Goal: Transaction & Acquisition: Purchase product/service

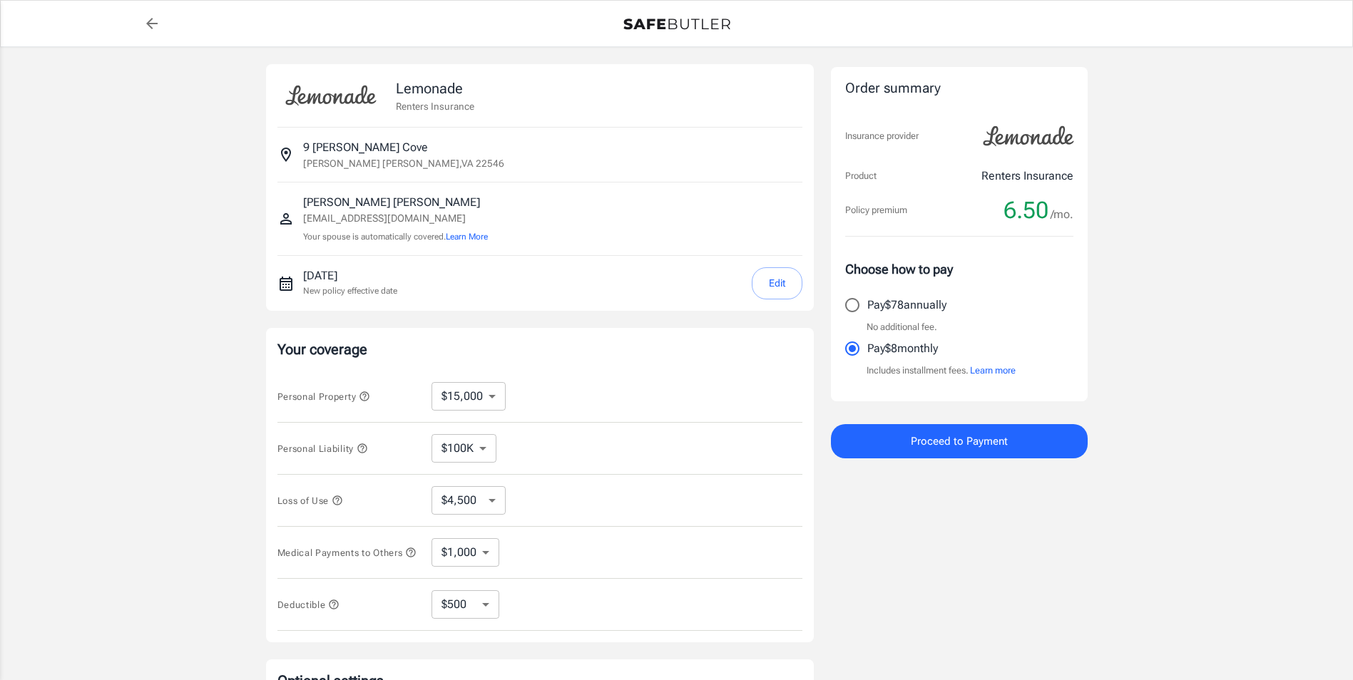
select select "15000"
select select "500"
click at [491, 397] on select "$10,000 $15,000 $20,000 $25,000 $30,000 $40,000 $50,000 $100K $150K $200K $250K" at bounding box center [468, 396] width 74 height 29
select select "50000"
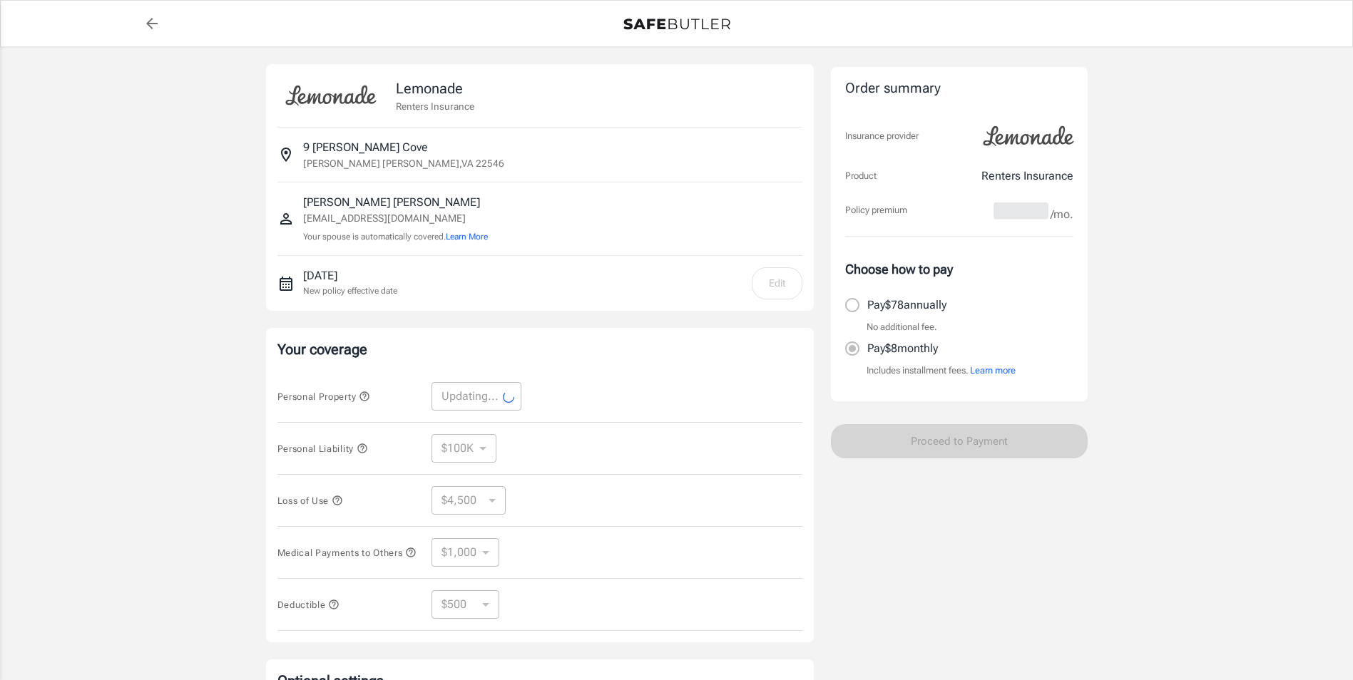
select select "50000"
select select "15000"
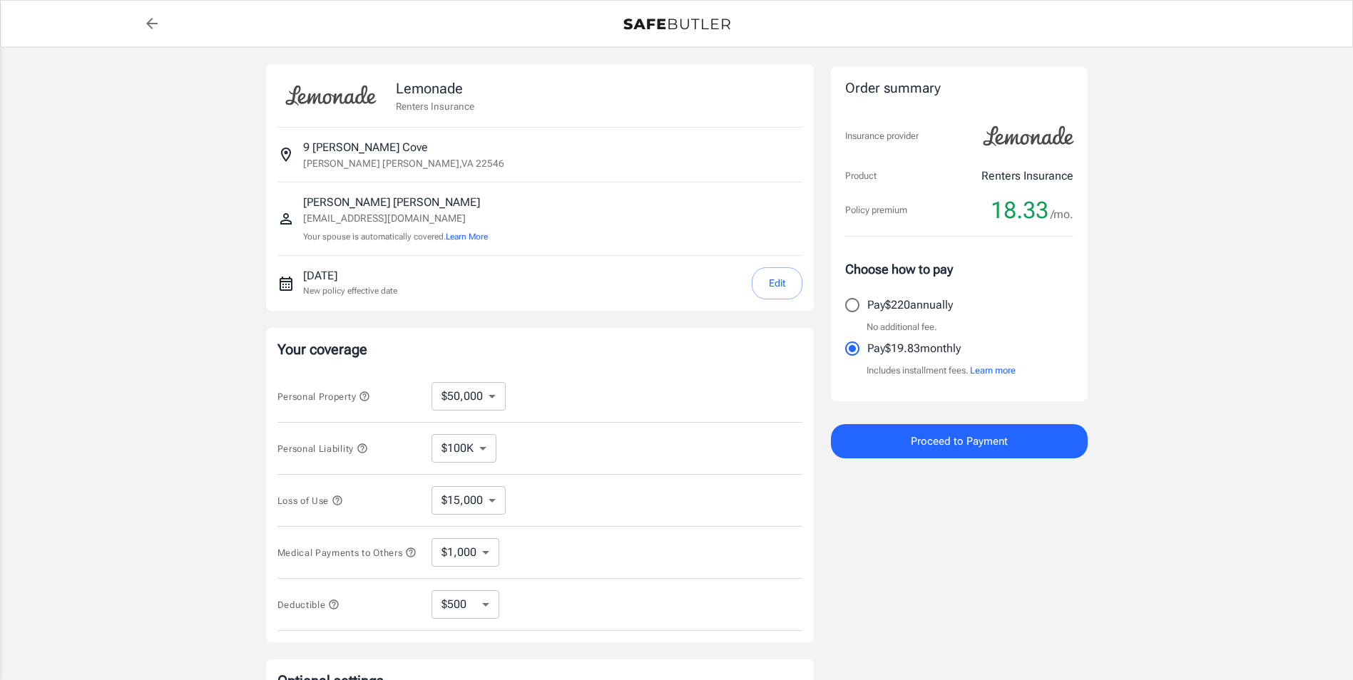
click at [485, 613] on select "$250 $500 $1,000 $2,500" at bounding box center [465, 604] width 68 height 29
select select "1000"
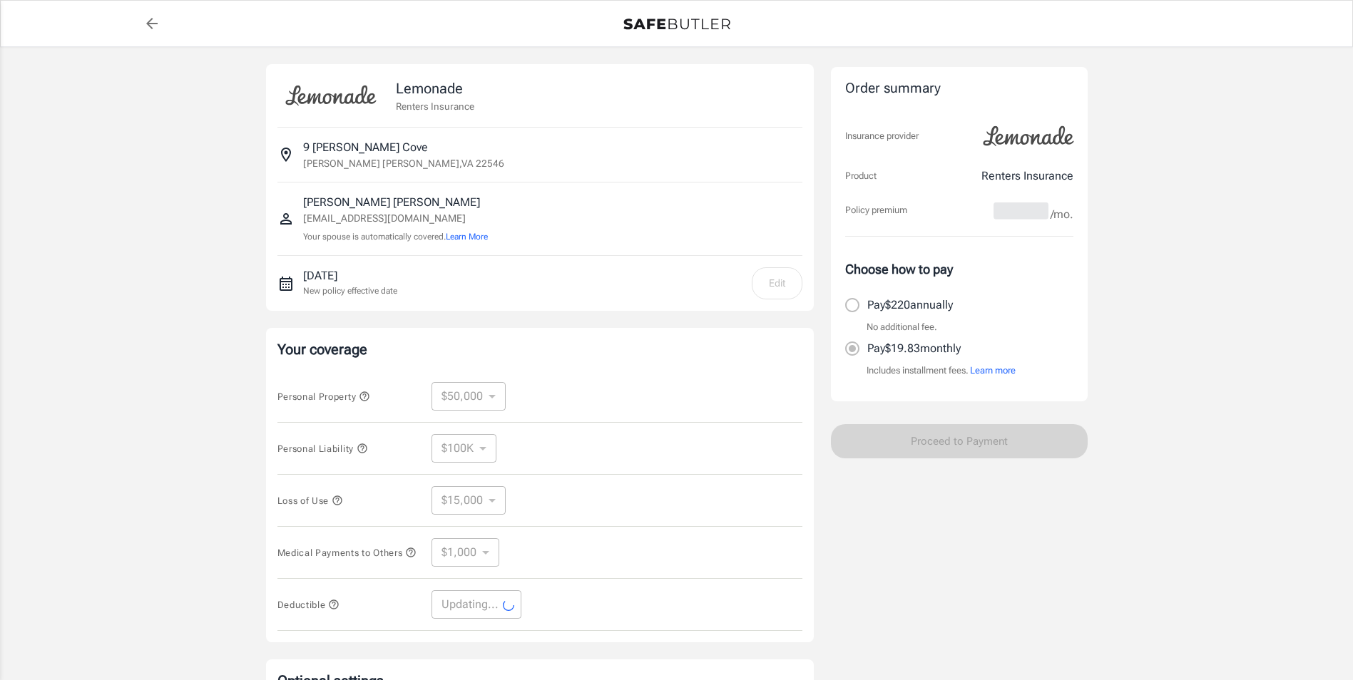
select select "1000"
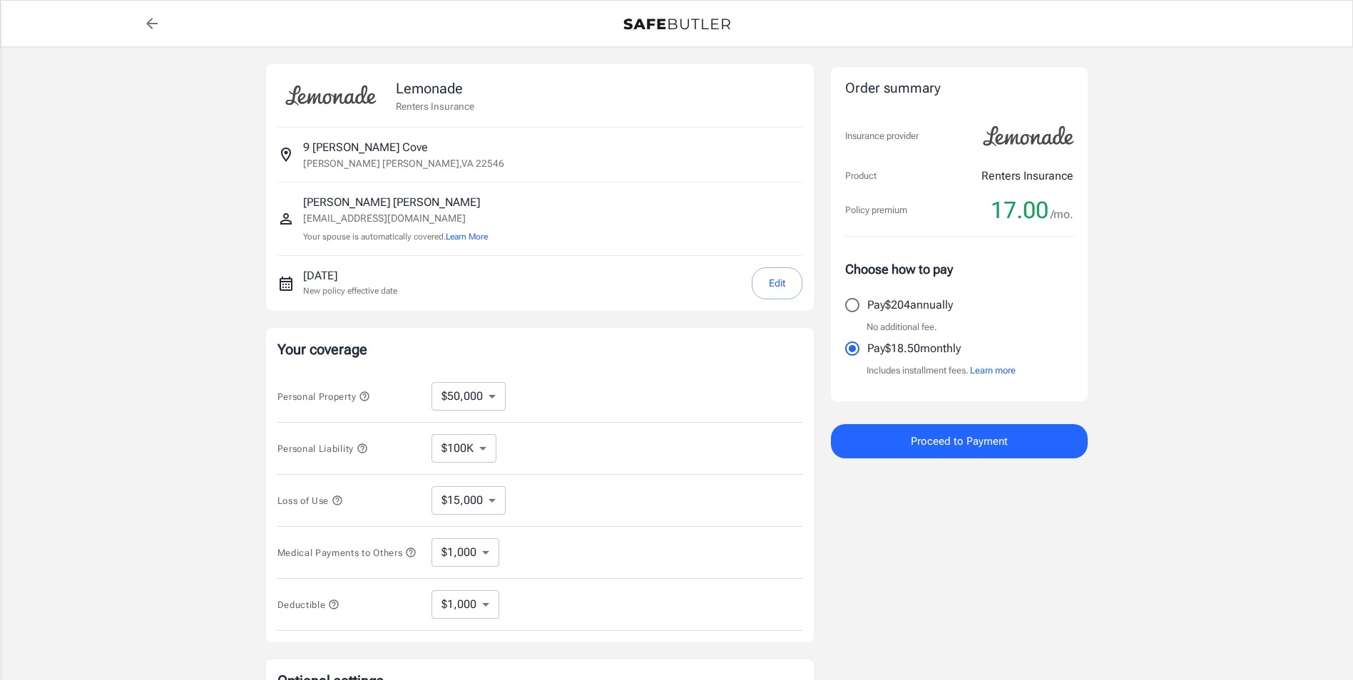
click at [488, 389] on select "$10,000 $15,000 $20,000 $25,000 $30,000 $40,000 $50,000 $100K $150K $200K $250K" at bounding box center [468, 396] width 74 height 29
select select "40000"
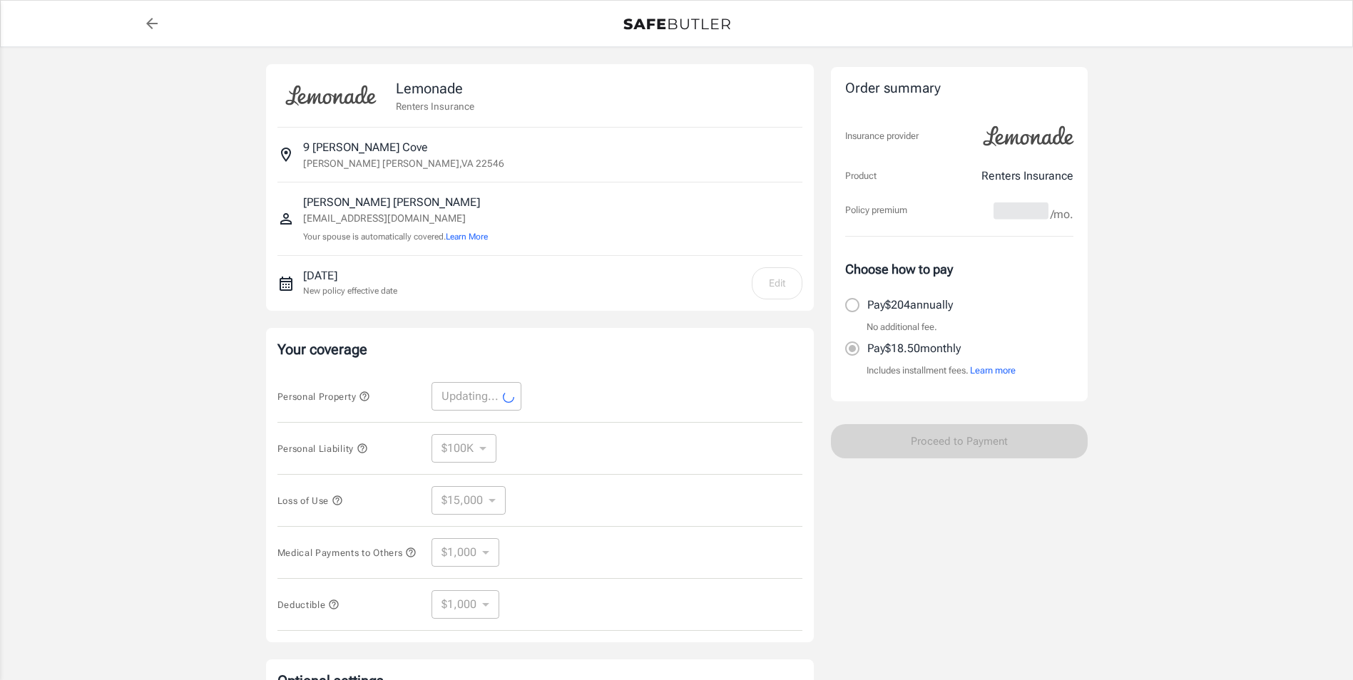
select select "40000"
select select "12000"
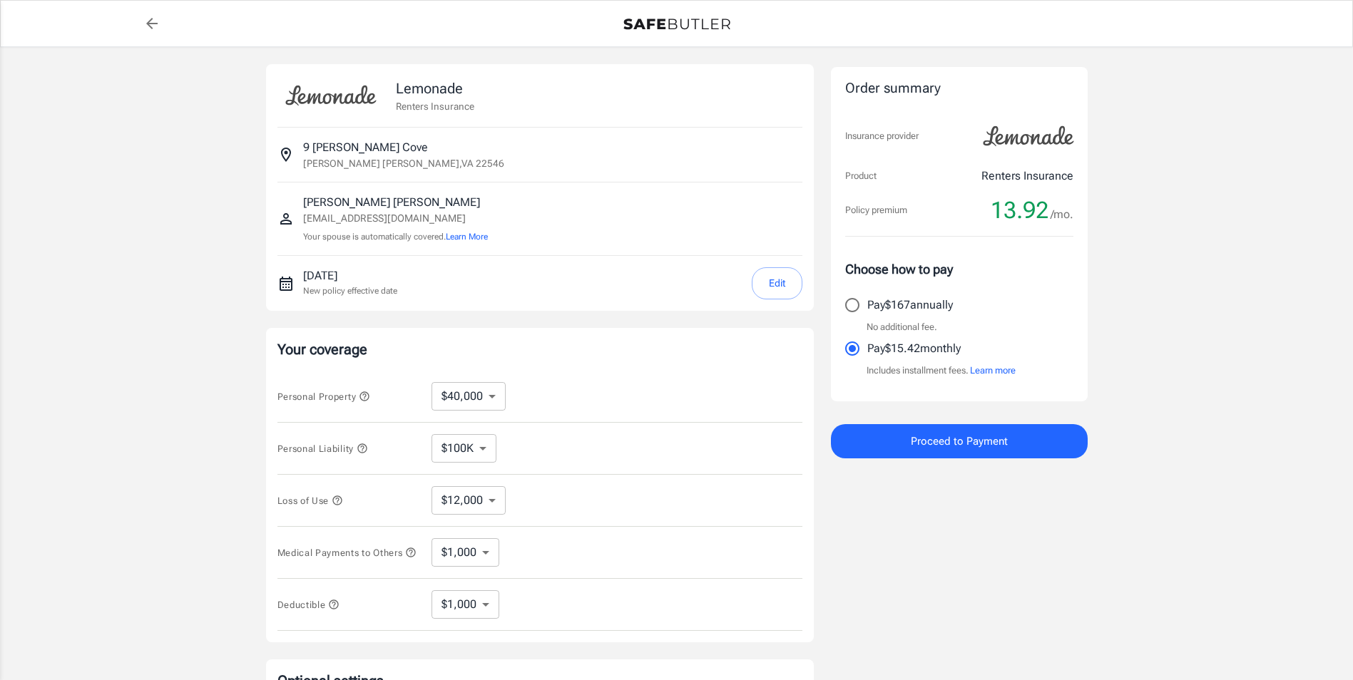
click at [487, 615] on select "$250 $500 $1,000 $2,500" at bounding box center [465, 604] width 68 height 29
select select "500"
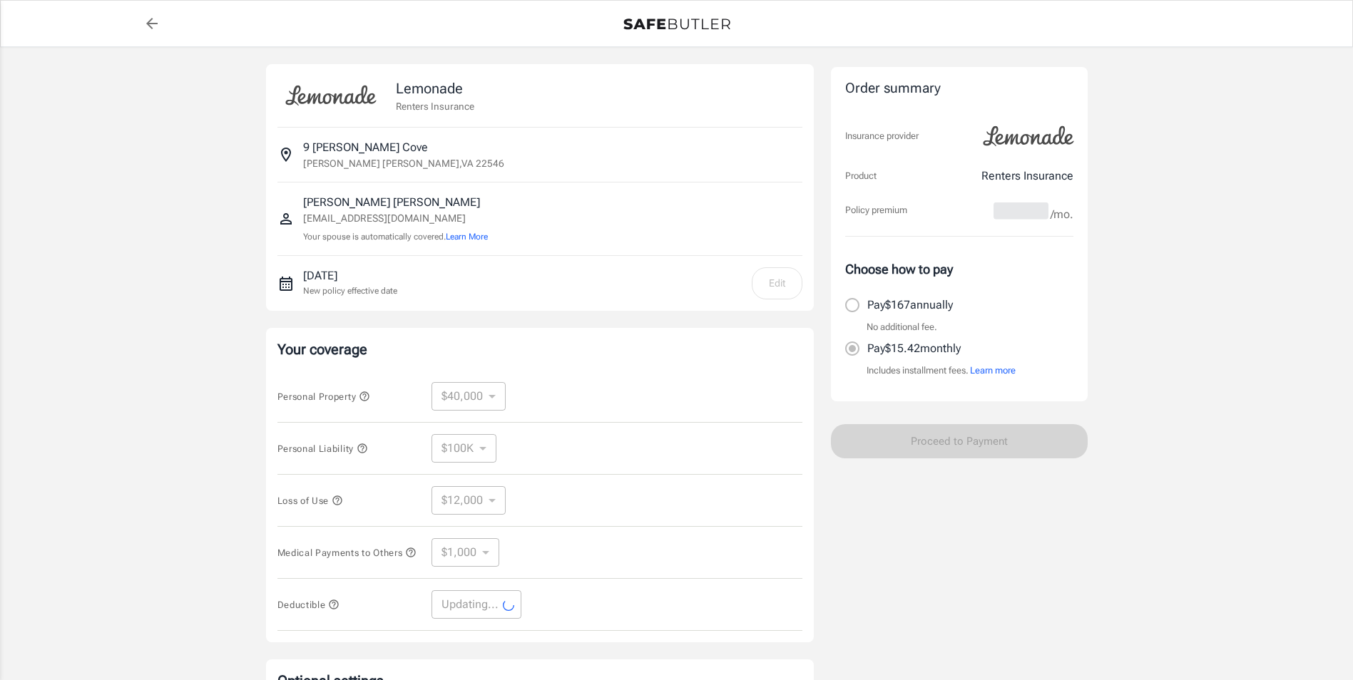
select select "500"
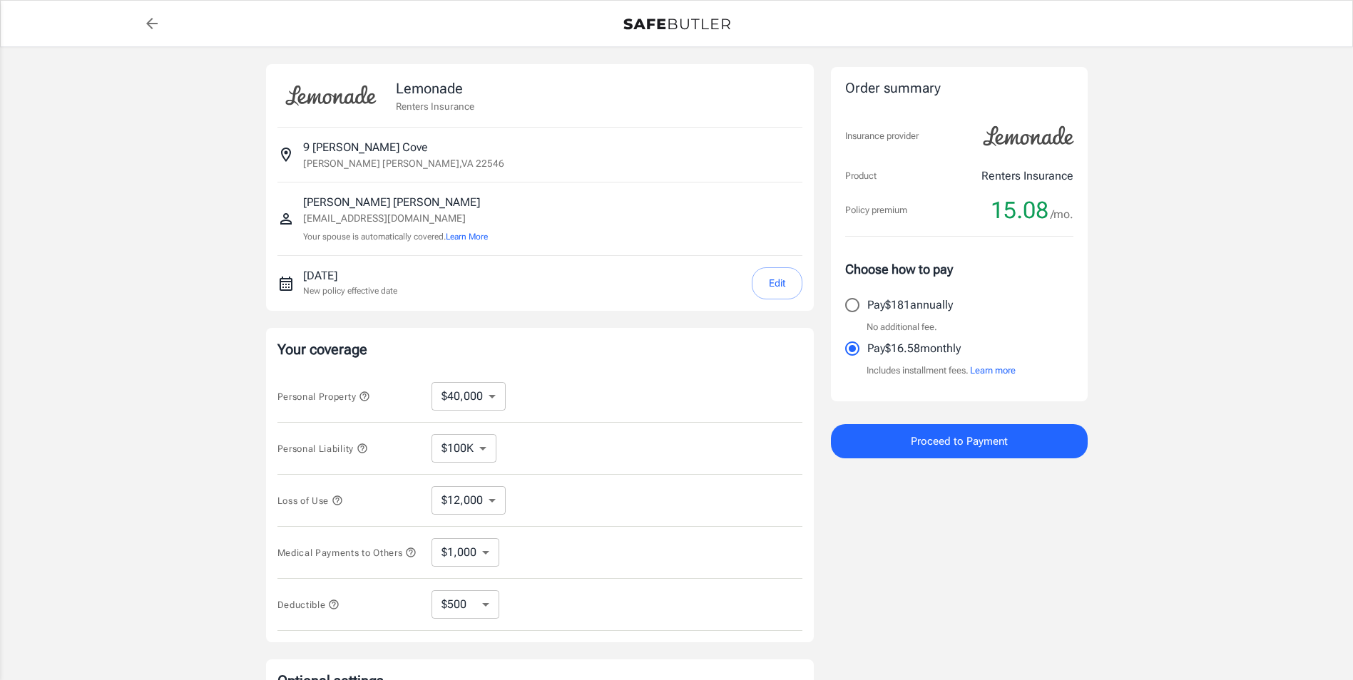
click at [987, 448] on span "Proceed to Payment" at bounding box center [959, 441] width 97 height 19
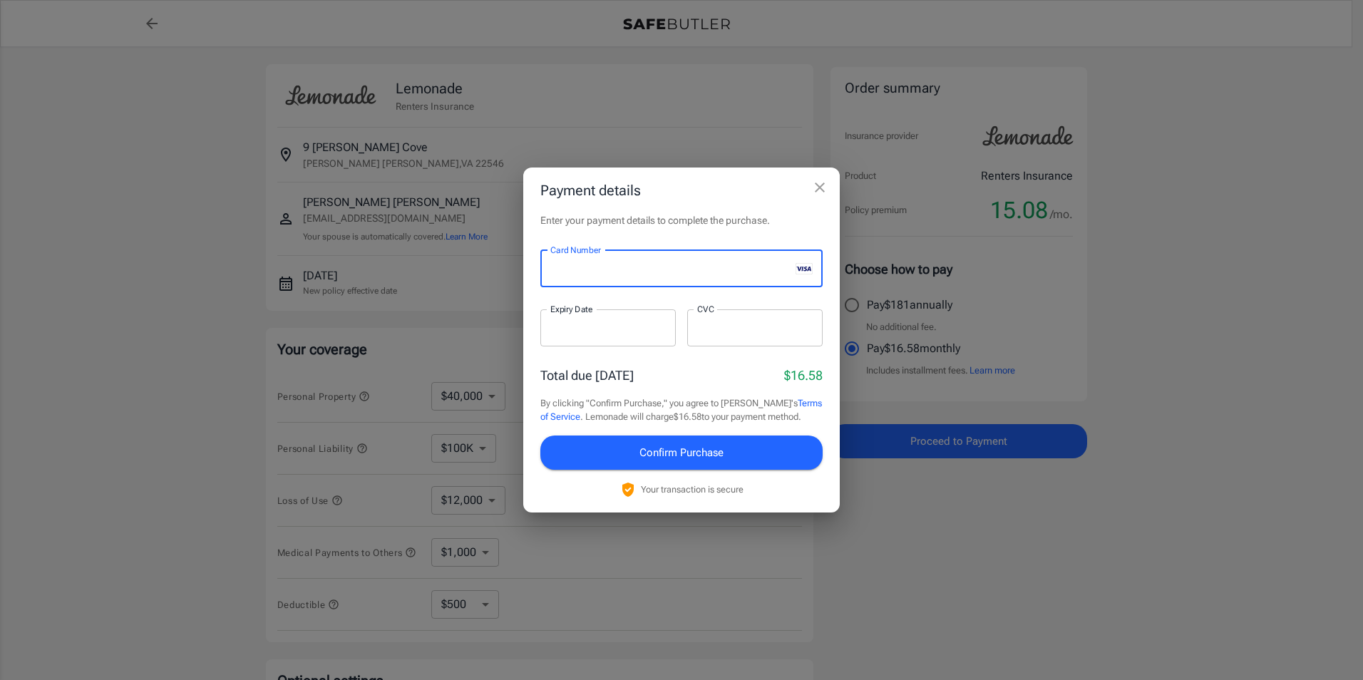
click at [729, 190] on h2 "Payment details" at bounding box center [681, 191] width 317 height 46
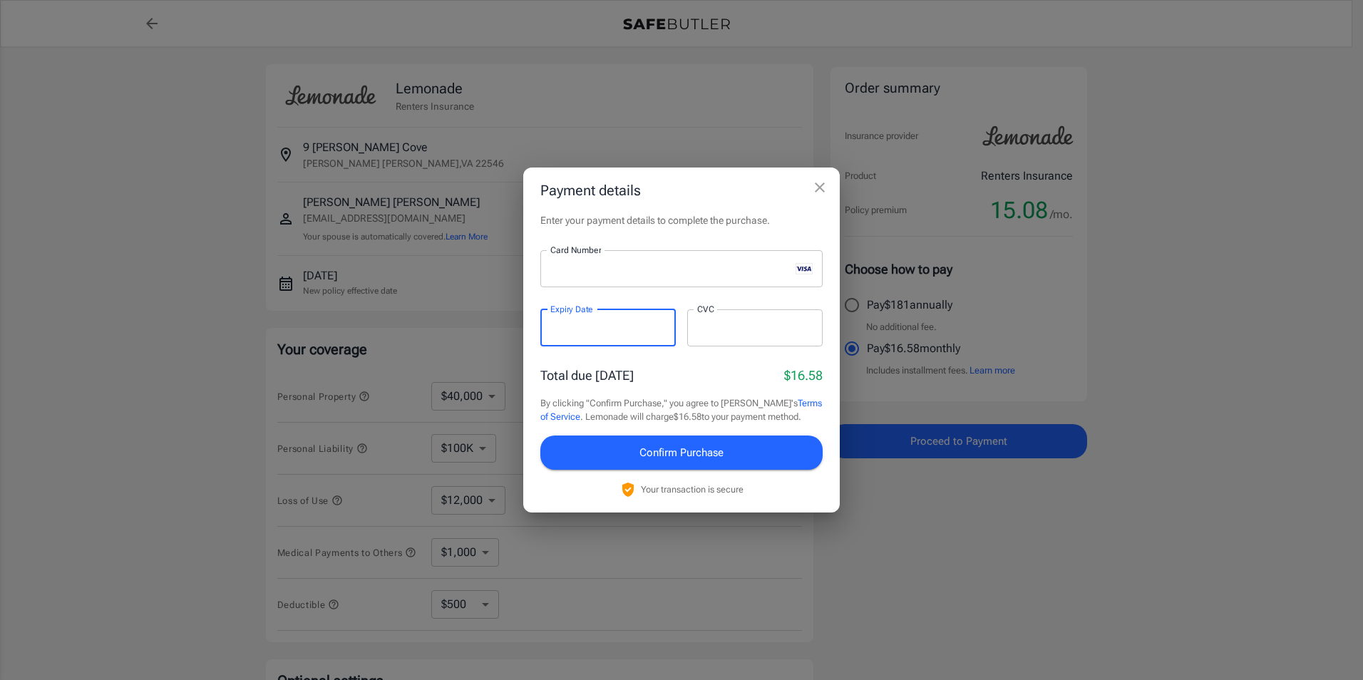
click at [719, 334] on iframe at bounding box center [755, 328] width 116 height 14
click at [735, 194] on h2 "Payment details" at bounding box center [681, 191] width 317 height 46
click at [688, 449] on span "Confirm Purchase" at bounding box center [682, 453] width 84 height 19
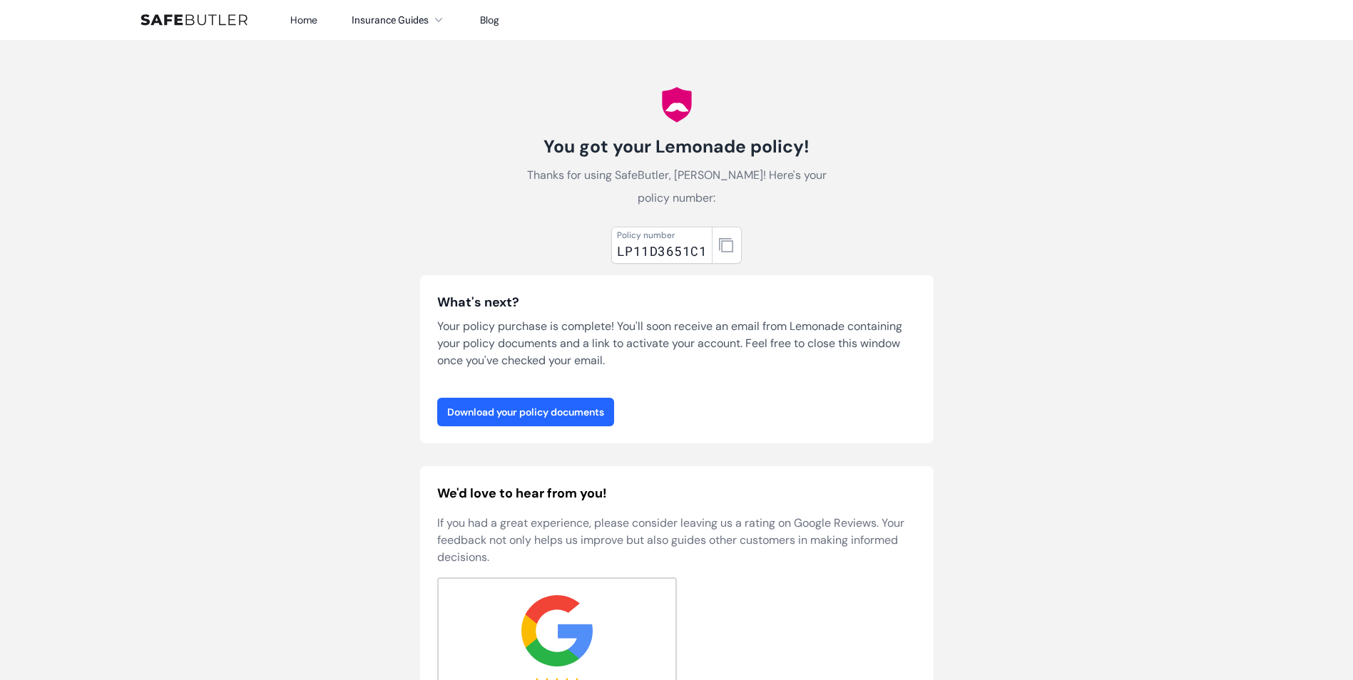
click at [527, 409] on link "Download your policy documents" at bounding box center [525, 412] width 177 height 29
